Goal: Check status: Check status

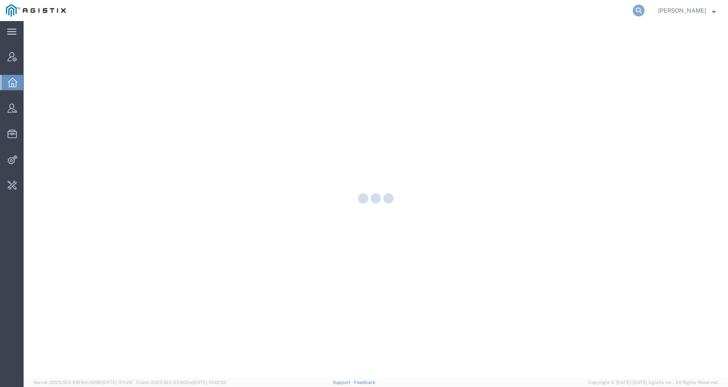
click at [645, 7] on icon at bounding box center [639, 11] width 12 height 12
click at [619, 10] on input "search" at bounding box center [505, 10] width 256 height 20
paste input "56452943"
type input "56452943"
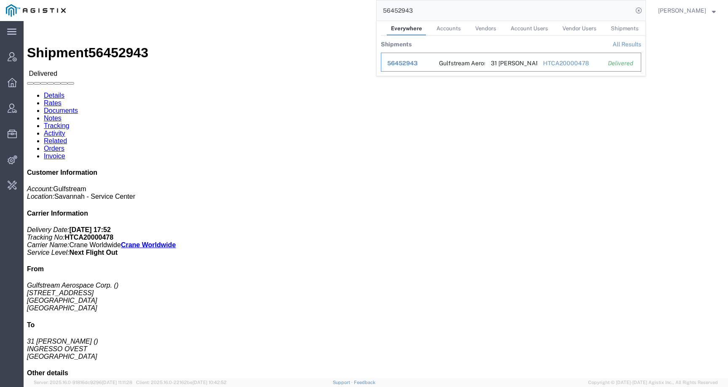
click at [403, 62] on span "56452943" at bounding box center [402, 63] width 30 height 7
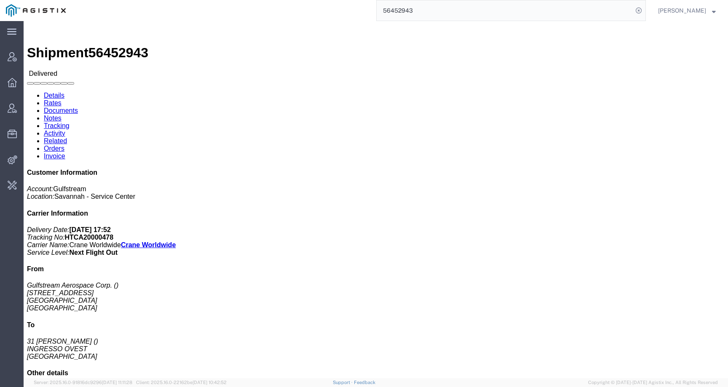
click h4 "Routing & Vehicle Information"
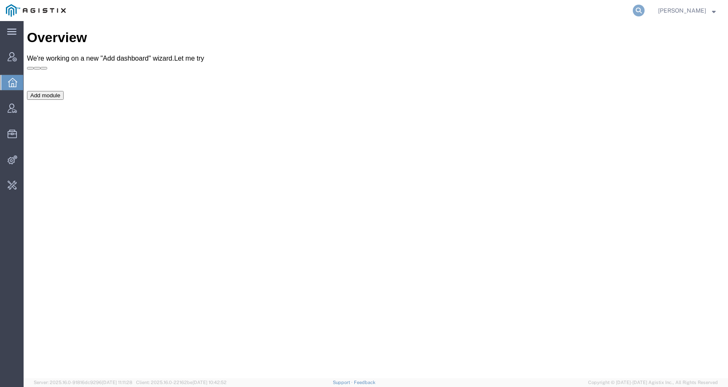
click at [644, 8] on icon at bounding box center [639, 11] width 12 height 12
click at [620, 10] on input "search" at bounding box center [505, 10] width 256 height 20
paste input "PG&E"
type input "PG&E"
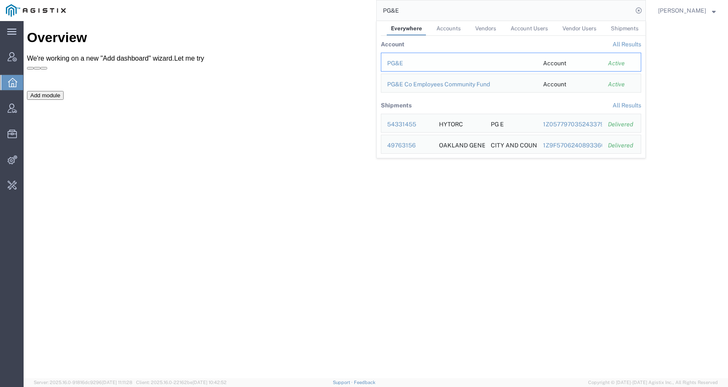
click at [402, 62] on div "PG&E" at bounding box center [459, 63] width 144 height 9
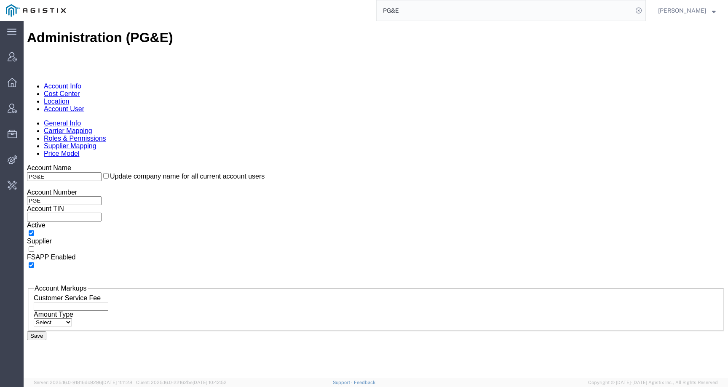
click at [70, 98] on link "Location" at bounding box center [57, 101] width 26 height 7
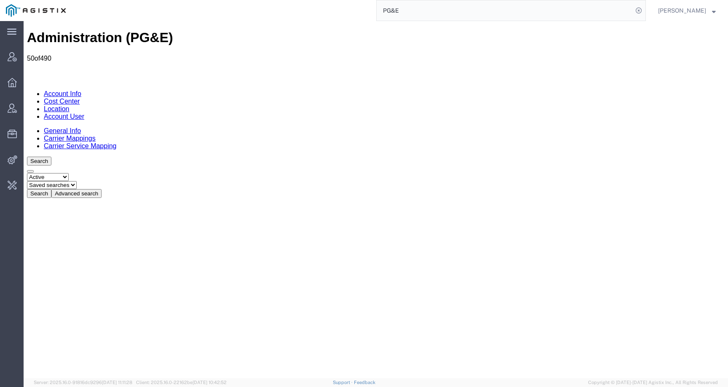
click at [102, 189] on button "Advanced search" at bounding box center [76, 193] width 50 height 9
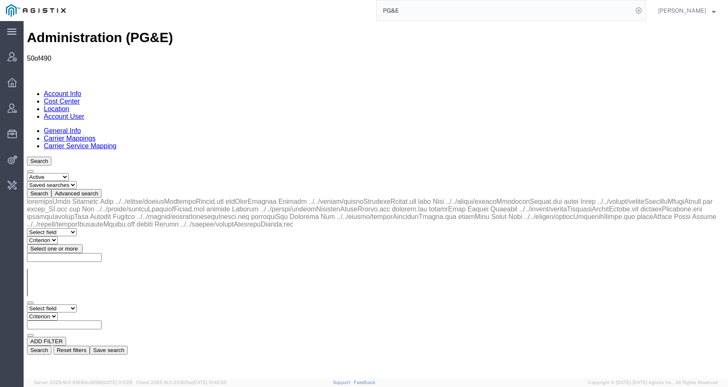
click at [65, 305] on select "Select field Address [GEOGRAPHIC_DATA] Location Name Location Num Master Locati…" at bounding box center [52, 309] width 50 height 8
select select "city"
click at [78, 313] on select "Criterion contains does not contain is is blank is not blank starts with" at bounding box center [52, 317] width 51 height 8
select select "contains"
paste input "ANTIOCH"
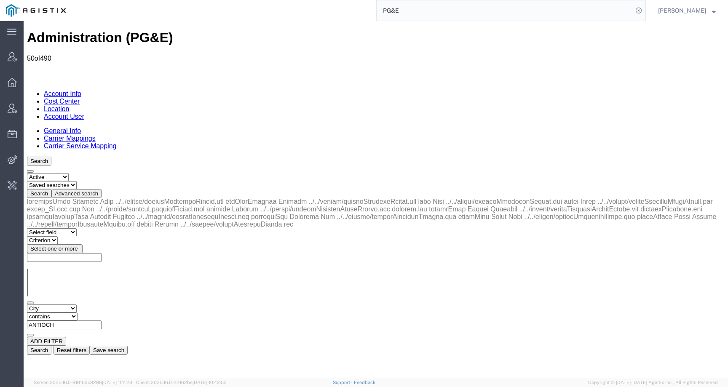
click at [51, 346] on button "Search" at bounding box center [39, 350] width 24 height 9
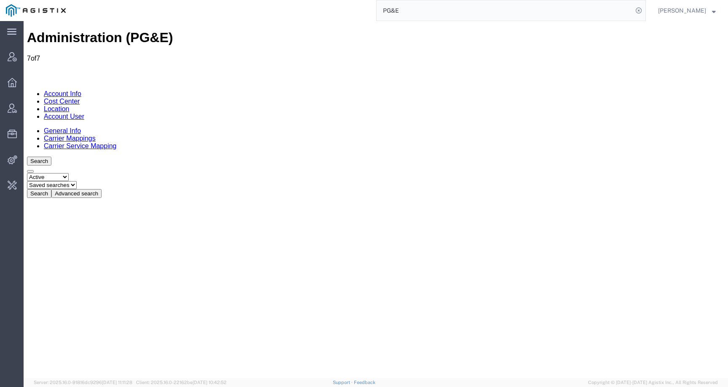
click at [102, 189] on button "Advanced search" at bounding box center [76, 193] width 50 height 9
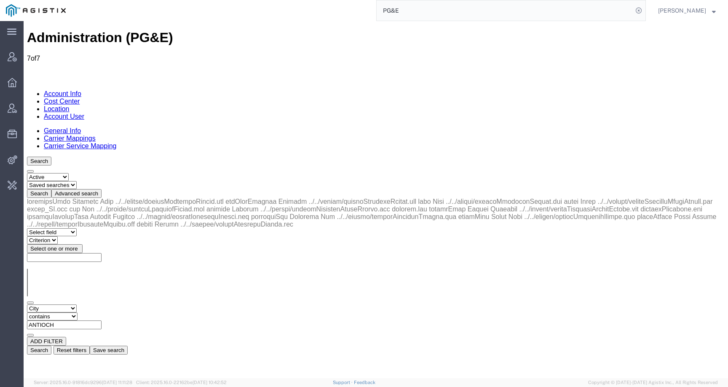
drag, startPoint x: 197, startPoint y: 123, endPoint x: 135, endPoint y: 123, distance: 61.9
click at [135, 198] on div "Select field Address [GEOGRAPHIC_DATA] Location Name Location Num Master Locati…" at bounding box center [376, 276] width 698 height 157
drag, startPoint x: 206, startPoint y: 131, endPoint x: 127, endPoint y: 131, distance: 78.8
click at [127, 305] on div "Select field Address [GEOGRAPHIC_DATA] Location Name Location Num Master Locati…" at bounding box center [376, 321] width 698 height 32
paste input "[PERSON_NAME]"
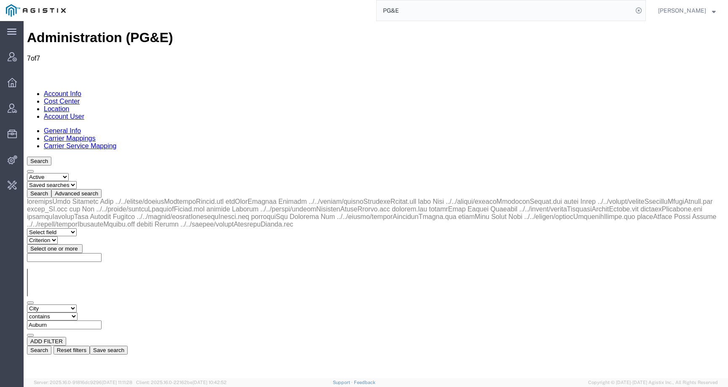
click at [51, 346] on button "Search" at bounding box center [39, 350] width 24 height 9
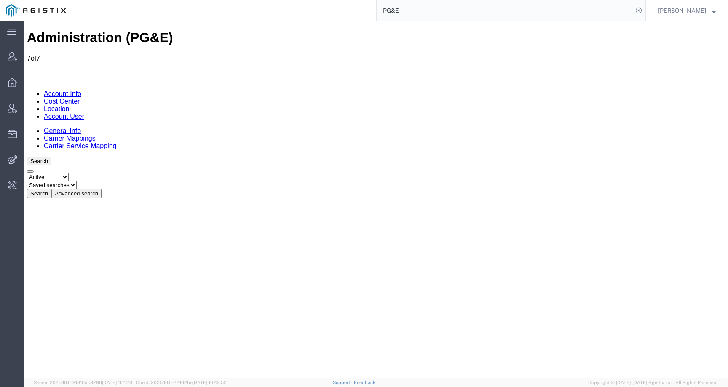
click at [102, 189] on button "Advanced search" at bounding box center [76, 193] width 50 height 9
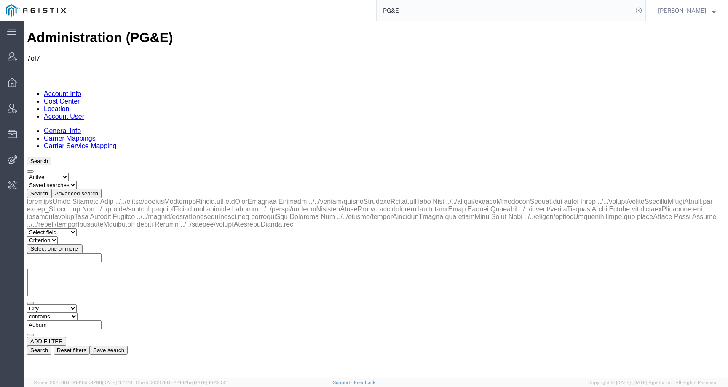
drag, startPoint x: 197, startPoint y: 129, endPoint x: 139, endPoint y: 129, distance: 58.1
click at [139, 305] on div "Select field Address [GEOGRAPHIC_DATA] Location Name Location Num Master Locati…" at bounding box center [376, 321] width 698 height 32
paste input "[GEOGRAPHIC_DATA]"
click at [51, 346] on button "Search" at bounding box center [39, 350] width 24 height 9
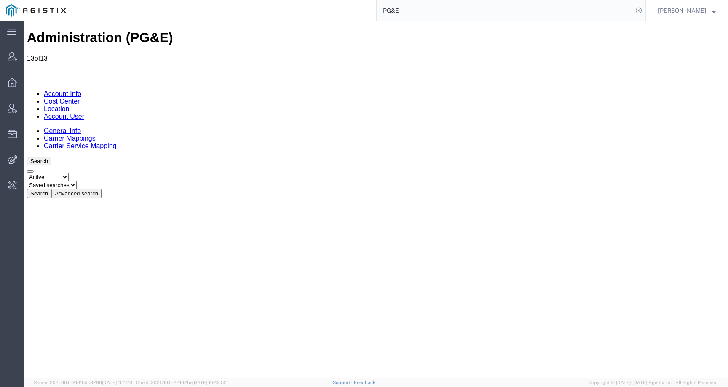
click at [102, 189] on button "Advanced search" at bounding box center [76, 193] width 50 height 9
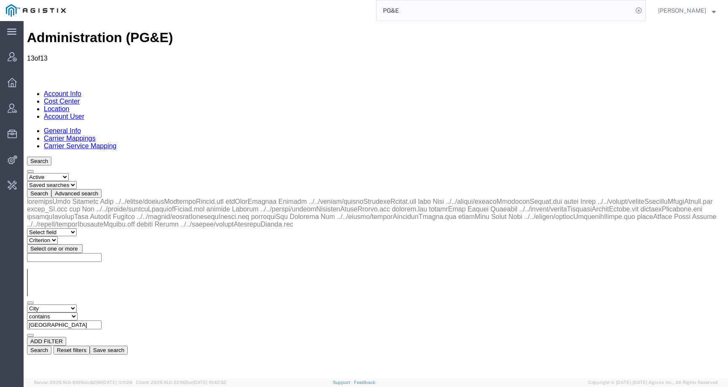
drag, startPoint x: 212, startPoint y: 129, endPoint x: 134, endPoint y: 129, distance: 78.4
click at [134, 305] on div "Select field Address [GEOGRAPHIC_DATA] Location Name Location Num Master Locati…" at bounding box center [376, 321] width 698 height 32
paste input "EMERYVILLE"
click at [51, 346] on button "Search" at bounding box center [39, 350] width 24 height 9
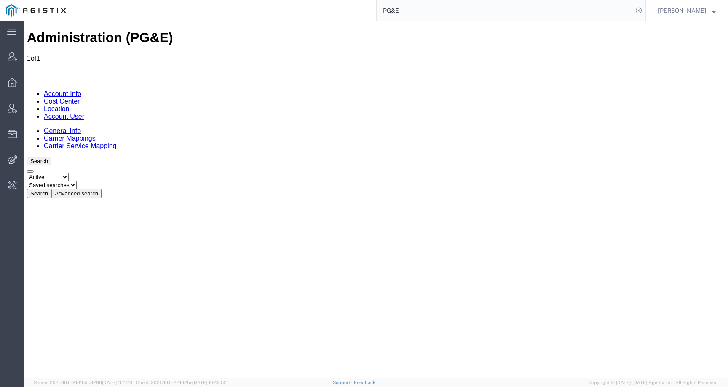
click at [102, 189] on button "Advanced search" at bounding box center [76, 193] width 50 height 9
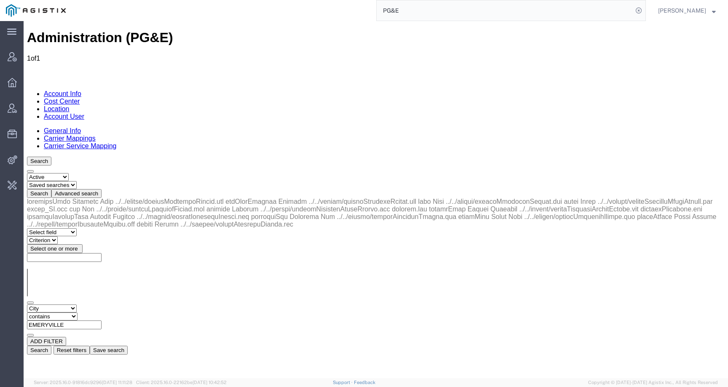
drag, startPoint x: 212, startPoint y: 132, endPoint x: 161, endPoint y: 129, distance: 51.5
click at [161, 305] on div "Select field Address [GEOGRAPHIC_DATA] Location Name Location Num Master Locati…" at bounding box center [376, 321] width 698 height 32
paste input "Rocklin"
click at [51, 346] on button "Search" at bounding box center [39, 350] width 24 height 9
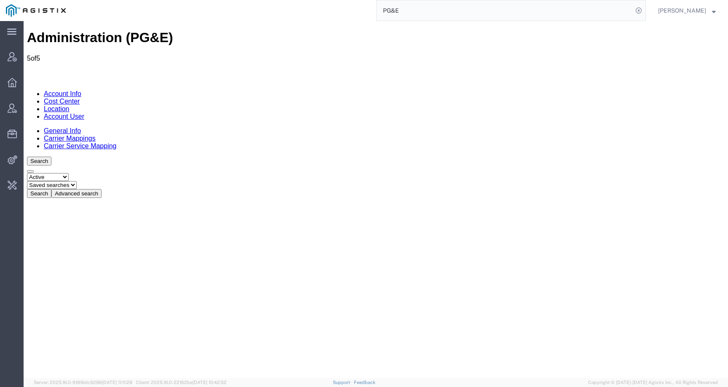
click at [102, 189] on button "Advanced search" at bounding box center [76, 193] width 50 height 9
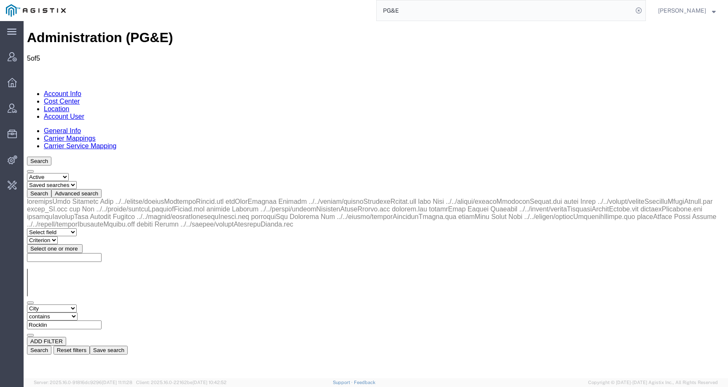
drag, startPoint x: 208, startPoint y: 133, endPoint x: 118, endPoint y: 122, distance: 90.5
click at [118, 198] on div "Select field Address [GEOGRAPHIC_DATA] Location Name Location Num Master Locati…" at bounding box center [376, 276] width 698 height 157
paste input "[GEOGRAPHIC_DATA][PERSON_NAME]"
click at [51, 346] on button "Search" at bounding box center [39, 350] width 24 height 9
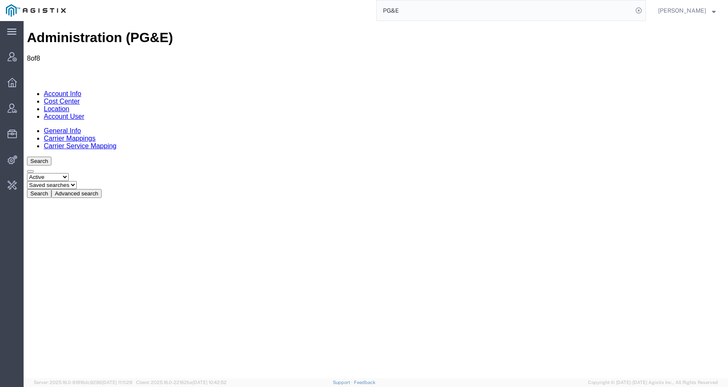
click at [102, 189] on button "Advanced search" at bounding box center [76, 193] width 50 height 9
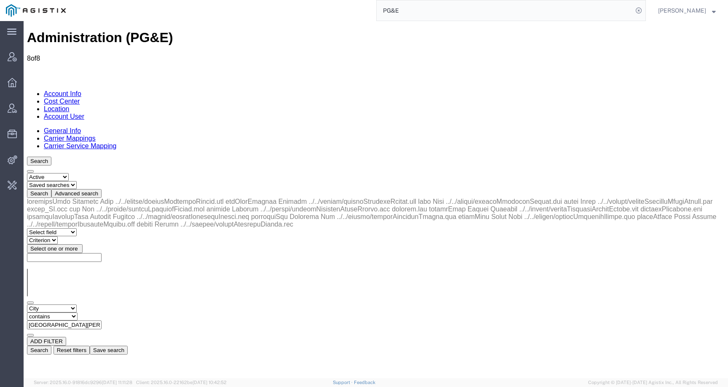
drag, startPoint x: 190, startPoint y: 129, endPoint x: 102, endPoint y: 129, distance: 87.6
click at [104, 305] on div "Select field Address [GEOGRAPHIC_DATA] Location Name Location Num Master Locati…" at bounding box center [376, 321] width 698 height 32
paste input "[GEOGRAPHIC_DATA]"
click at [51, 346] on button "Search" at bounding box center [39, 350] width 24 height 9
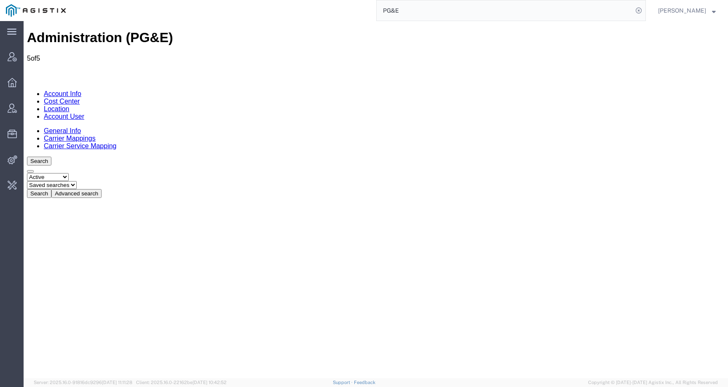
click at [102, 189] on button "Advanced search" at bounding box center [76, 193] width 50 height 9
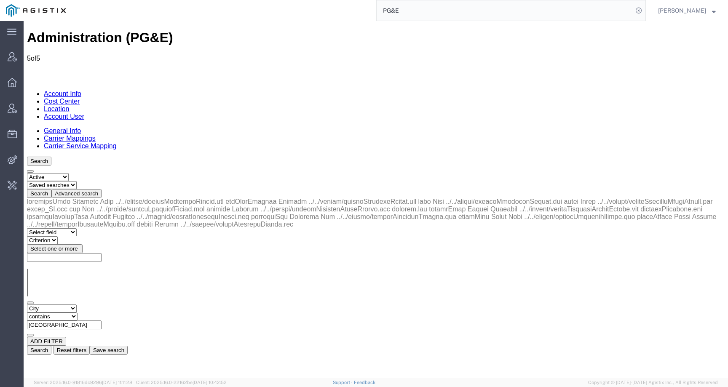
click at [201, 305] on div "Select field Address [GEOGRAPHIC_DATA] Location Name Location Num Master Locati…" at bounding box center [376, 321] width 698 height 32
drag, startPoint x: 201, startPoint y: 128, endPoint x: 123, endPoint y: 128, distance: 78.4
click at [123, 305] on div "Select field Address [GEOGRAPHIC_DATA] Location Name Location Num Master Locati…" at bounding box center [376, 321] width 698 height 32
paste input "UKIAH"
type input "UKIAH"
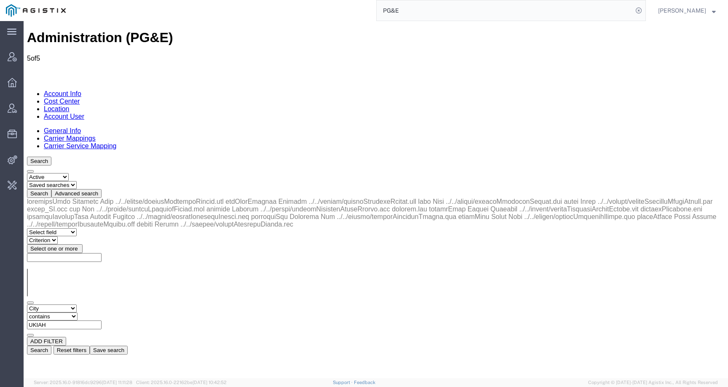
click at [51, 346] on button "Search" at bounding box center [39, 350] width 24 height 9
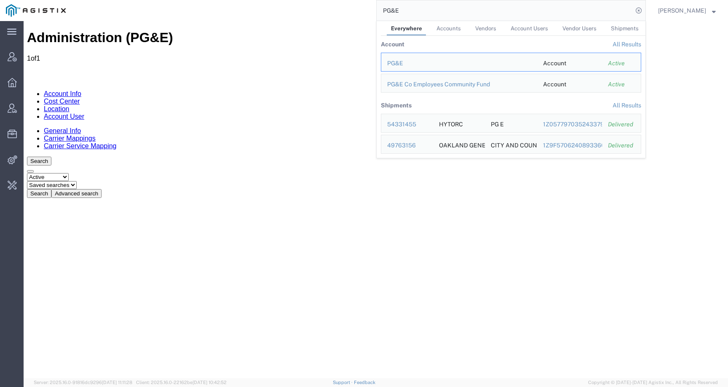
drag, startPoint x: 392, startPoint y: 13, endPoint x: 334, endPoint y: 12, distance: 57.7
click at [334, 12] on div "PG&E Everywhere Accounts Vendors Account Users Vendor Users Shipments Account A…" at bounding box center [359, 10] width 574 height 21
paste input "56439865"
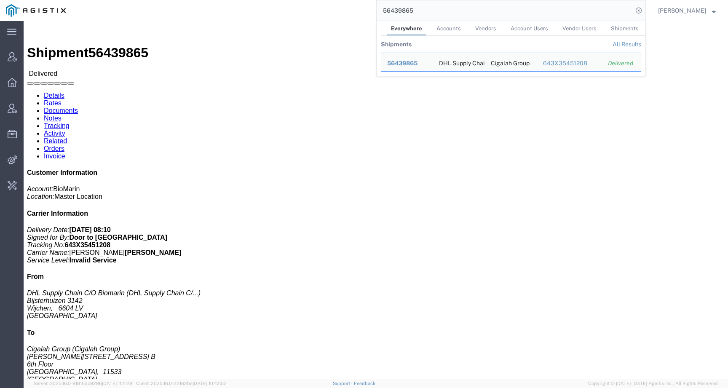
click div "Leg 1 - Less than Truckload"
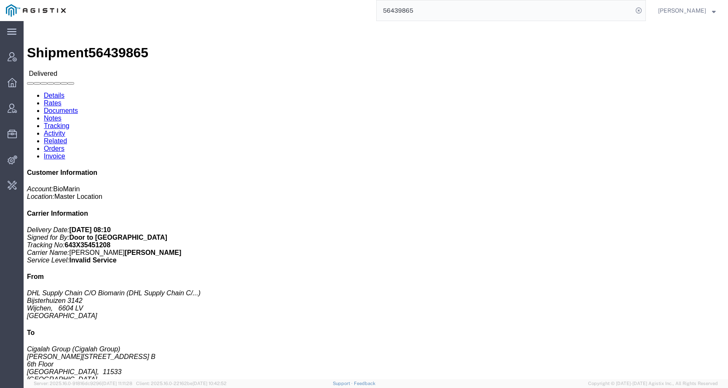
scroll to position [118, 0]
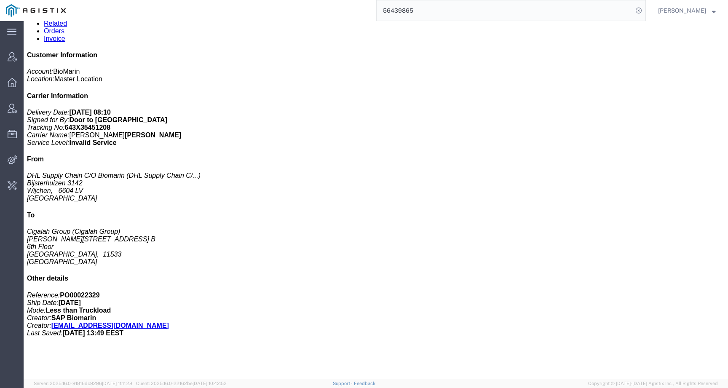
click p "SKU: 05391524462968"
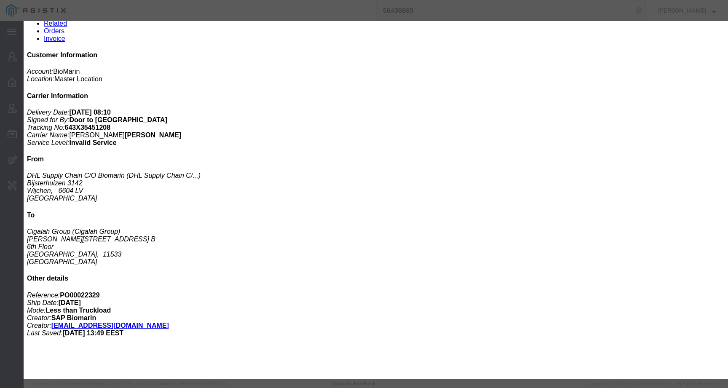
click div
click icon "button"
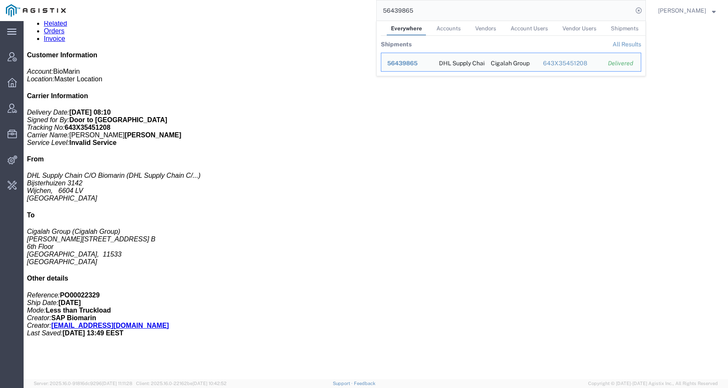
drag, startPoint x: 414, startPoint y: 11, endPoint x: 376, endPoint y: 11, distance: 37.5
click at [376, 11] on div "56439865 Everywhere Accounts Vendors Account Users Vendor Users Shipments Shipm…" at bounding box center [359, 10] width 574 height 21
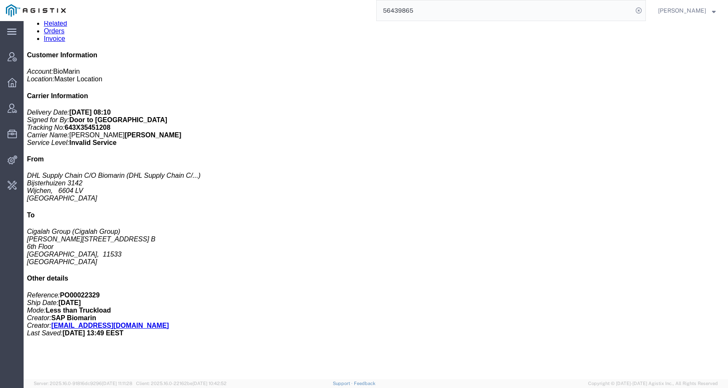
drag, startPoint x: 434, startPoint y: 11, endPoint x: 367, endPoint y: 11, distance: 67.0
click at [367, 11] on div "56439865" at bounding box center [359, 10] width 574 height 21
paste input "9"
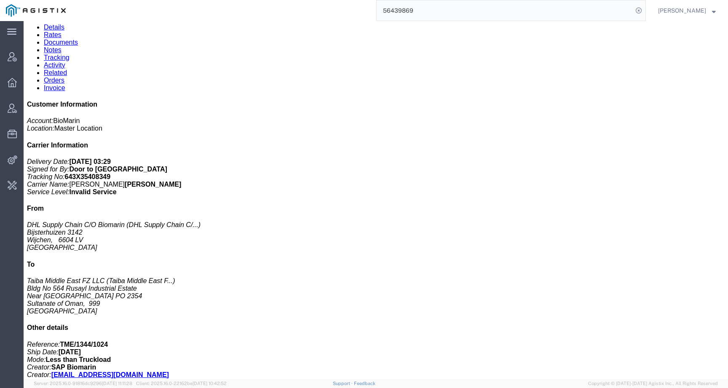
scroll to position [110, 0]
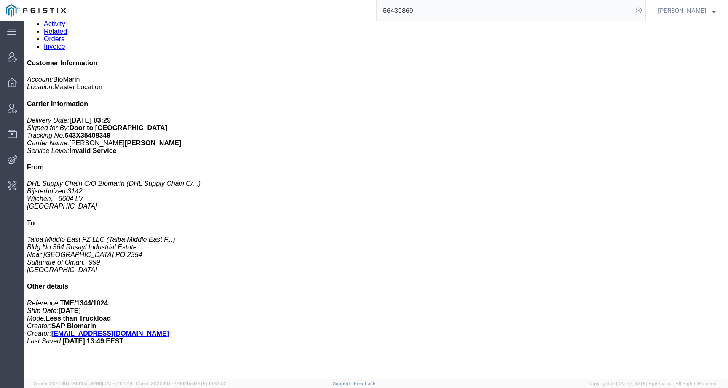
click p "Pieces: 1.00 Each"
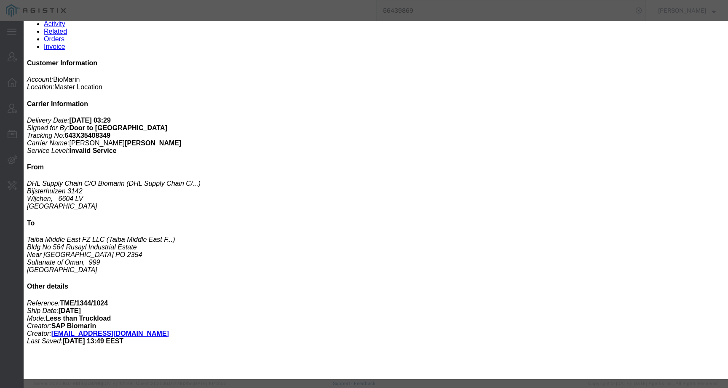
click div
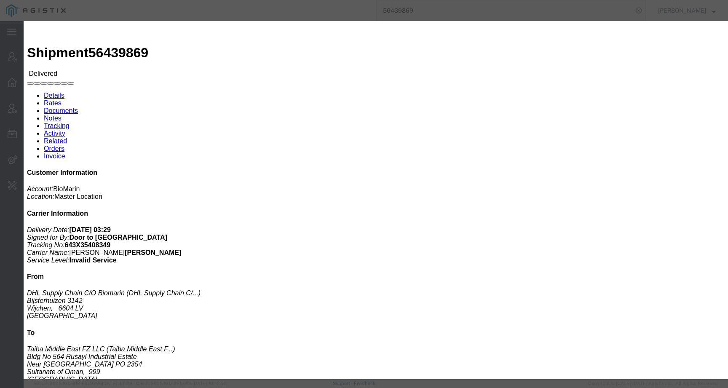
click div
click icon "button"
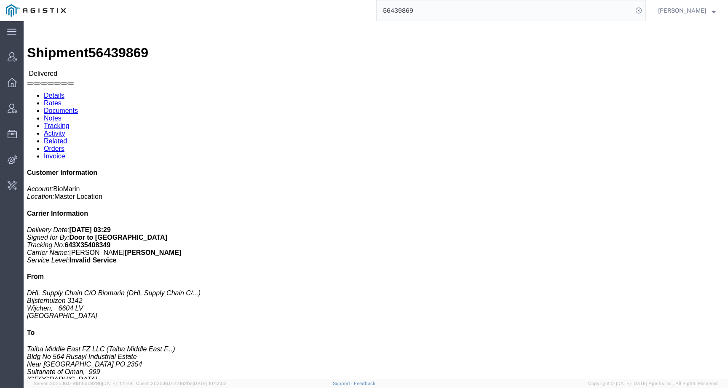
click at [446, 9] on input "56439869" at bounding box center [505, 10] width 256 height 20
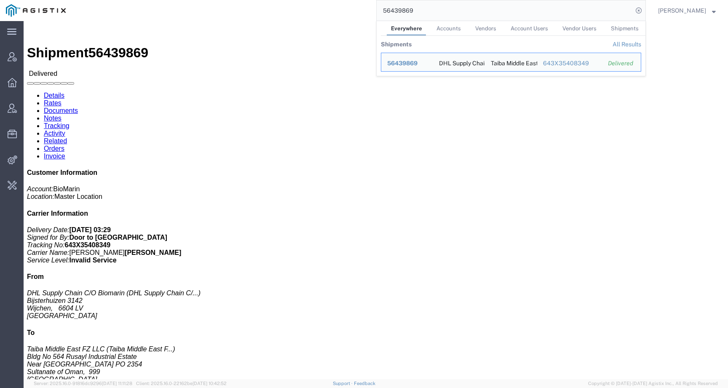
drag, startPoint x: 430, startPoint y: 15, endPoint x: 335, endPoint y: 15, distance: 95.6
click at [335, 15] on div "56439869 Everywhere Accounts Vendors Account Users Vendor Users Shipments Shipm…" at bounding box center [359, 10] width 574 height 21
paste input "56439866"
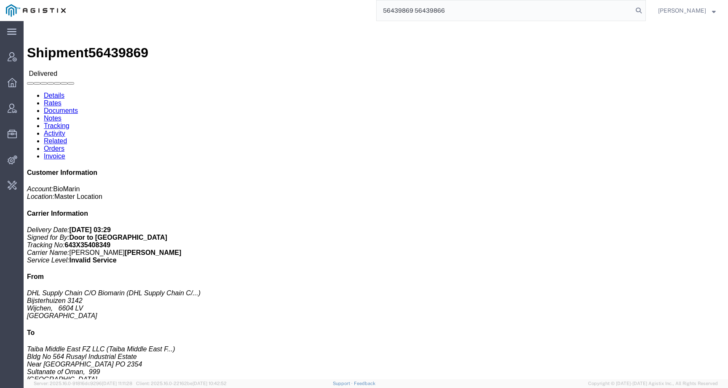
drag, startPoint x: 476, startPoint y: 8, endPoint x: 327, endPoint y: 7, distance: 149.2
click at [327, 7] on div "56439869 56439866" at bounding box center [359, 10] width 574 height 21
paste input "search"
type input "56439866"
click p "Pieces: 18.00 Each"
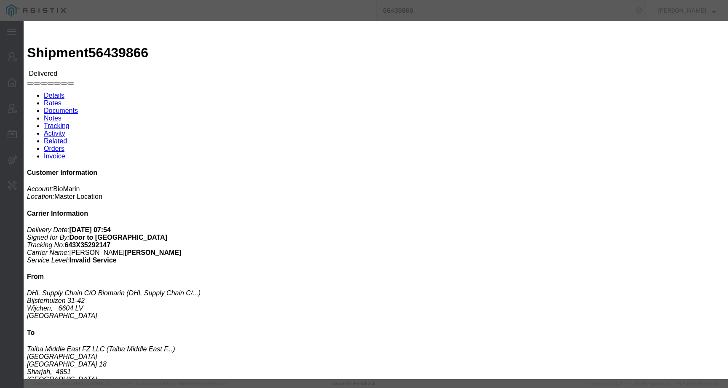
click div
click icon "button"
